Goal: Communication & Community: Answer question/provide support

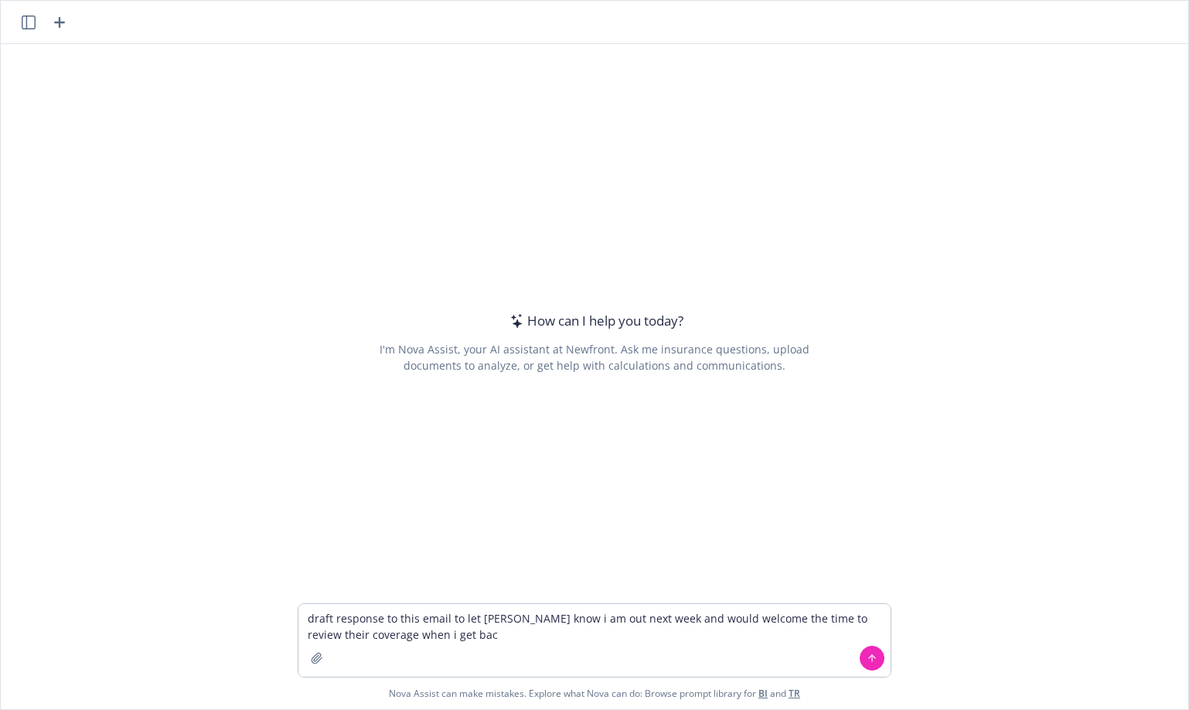
type textarea "draft response to this email to let [PERSON_NAME] know i am out next week and w…"
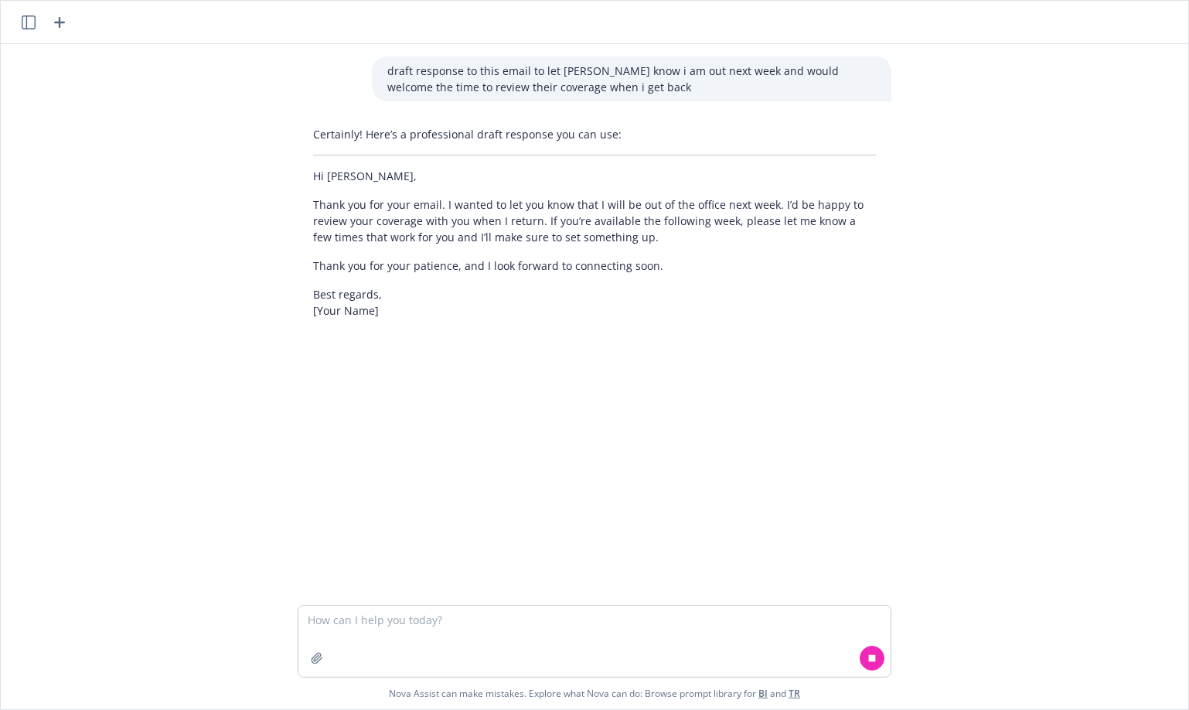
type textarea "Thank you [PERSON_NAME], it's part of my review process and I like to make sure…"
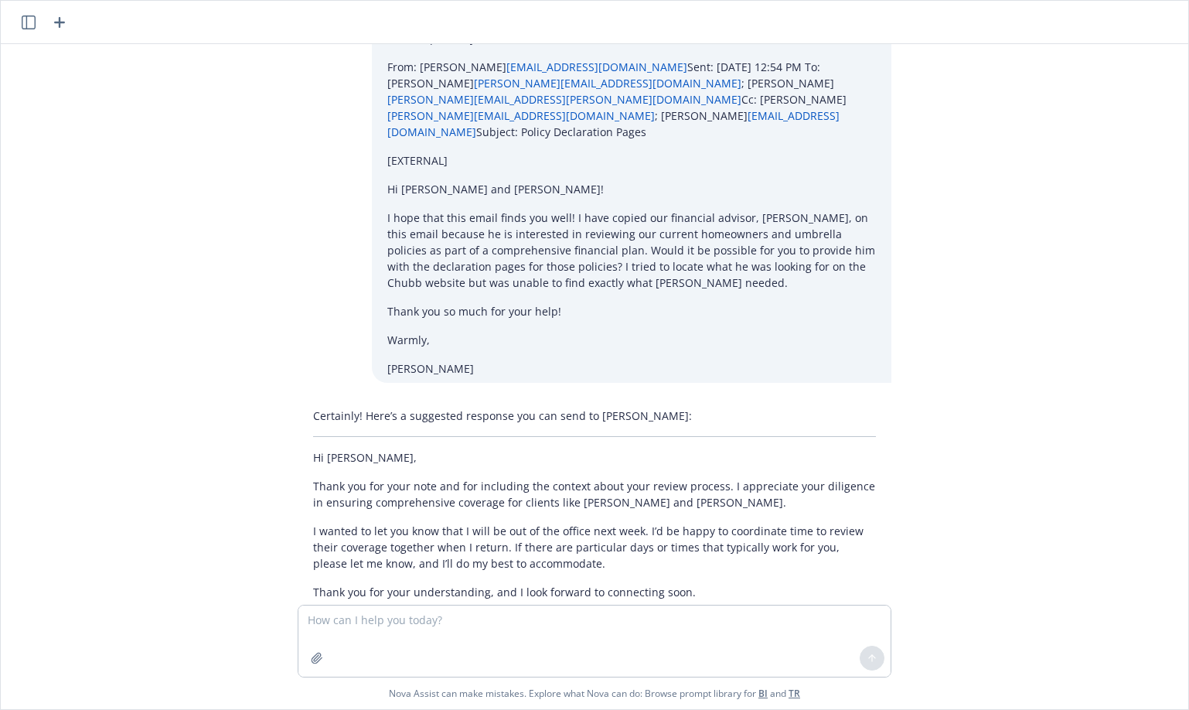
scroll to position [902, 0]
click at [303, 401] on div "Certainly! Here’s a suggested response you can send to [PERSON_NAME]: Hi [PERSO…" at bounding box center [595, 526] width 594 height 250
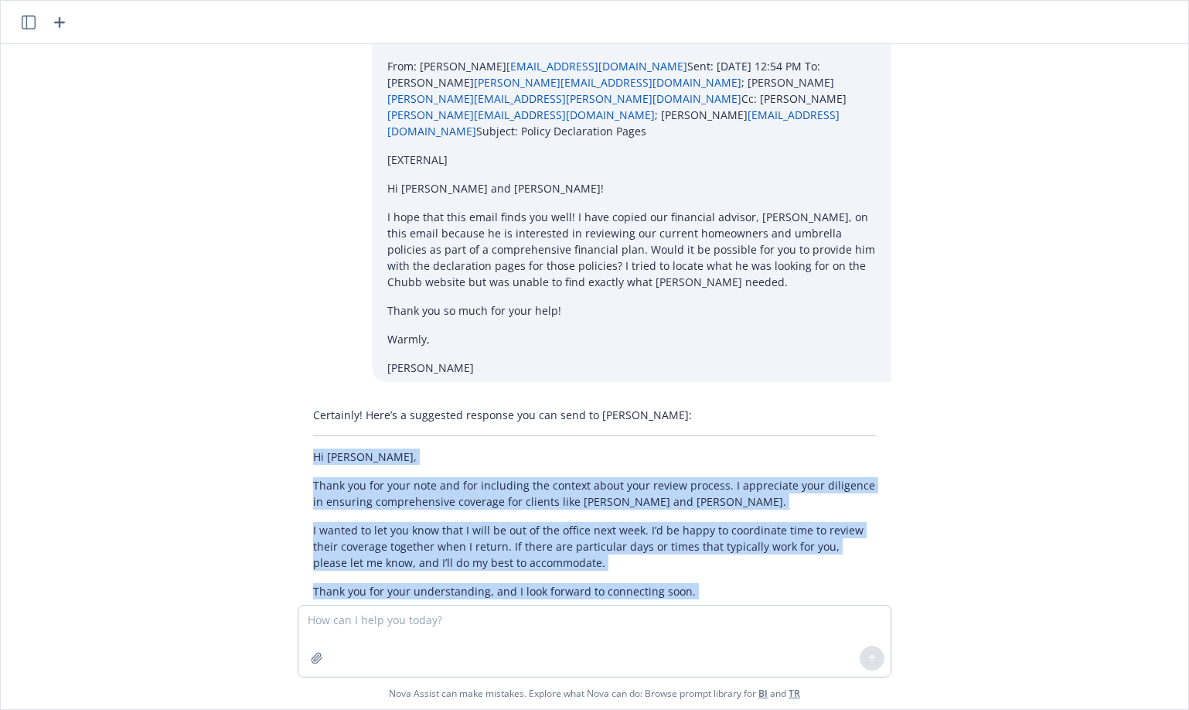
drag, startPoint x: 303, startPoint y: 375, endPoint x: 386, endPoint y: 542, distance: 186.4
click at [386, 542] on div "Certainly! Here’s a suggested response you can send to [PERSON_NAME]: Hi [PERSO…" at bounding box center [595, 526] width 594 height 250
copy div "Hi [PERSON_NAME], Thank you for your note and for including the context about y…"
